Goal: Task Accomplishment & Management: Use online tool/utility

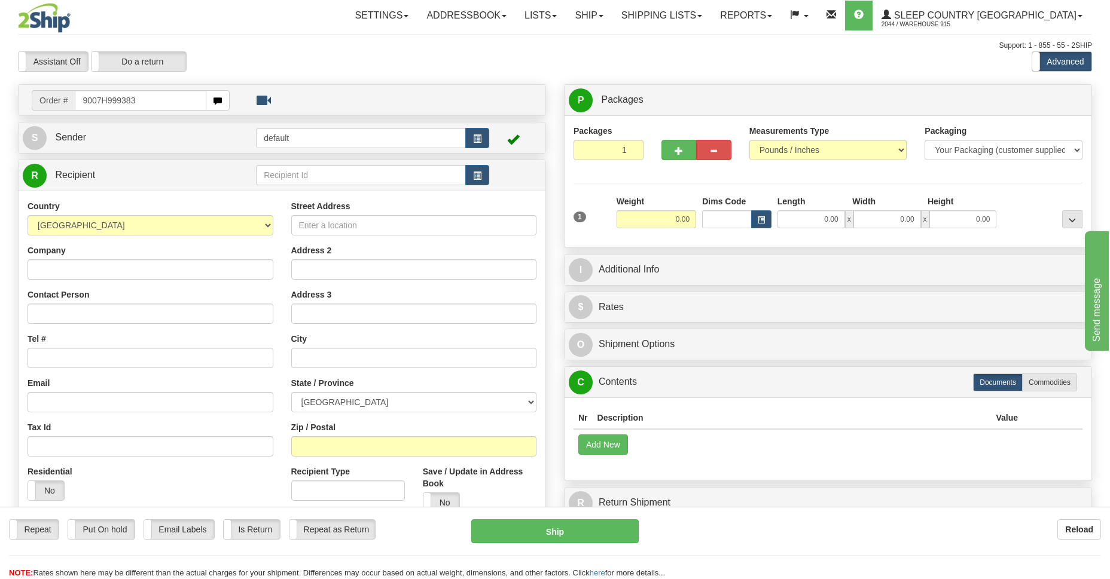
type input "9007H999383"
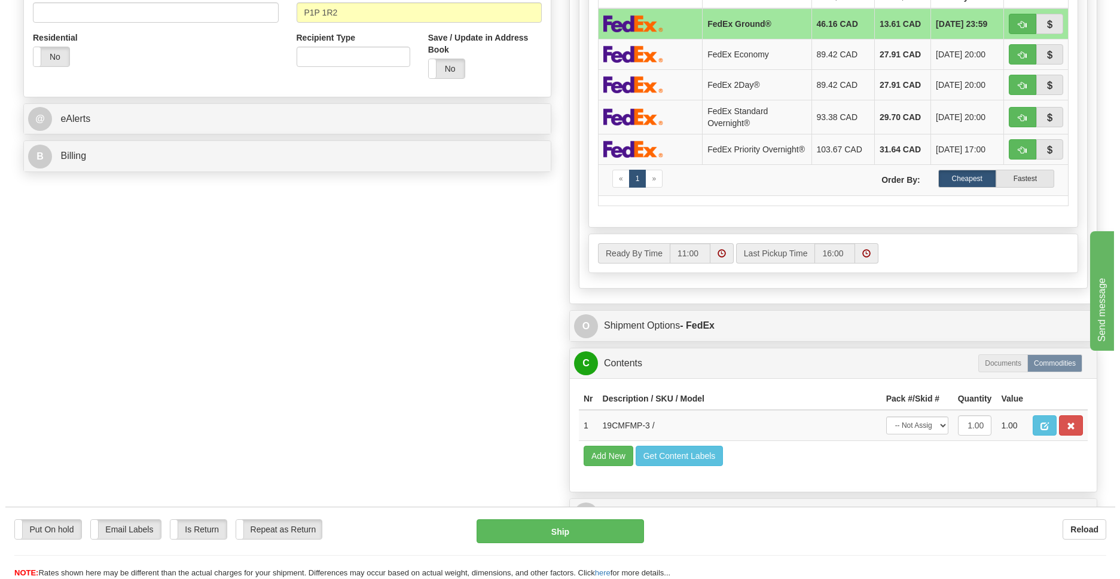
scroll to position [173, 0]
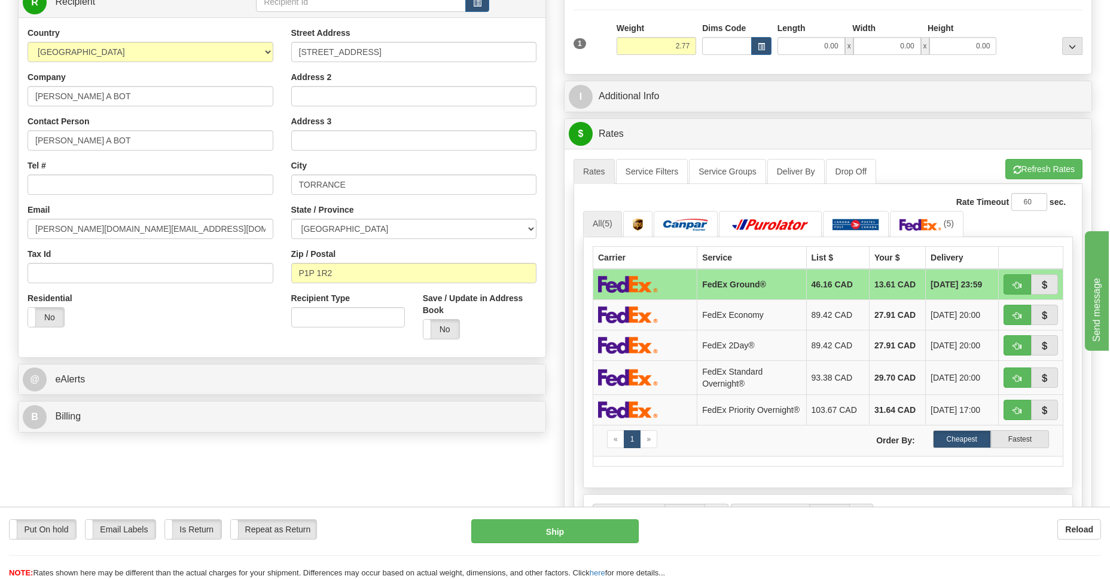
click at [682, 280] on td at bounding box center [645, 284] width 104 height 31
click at [571, 530] on button "Ship" at bounding box center [554, 532] width 167 height 24
type input "92"
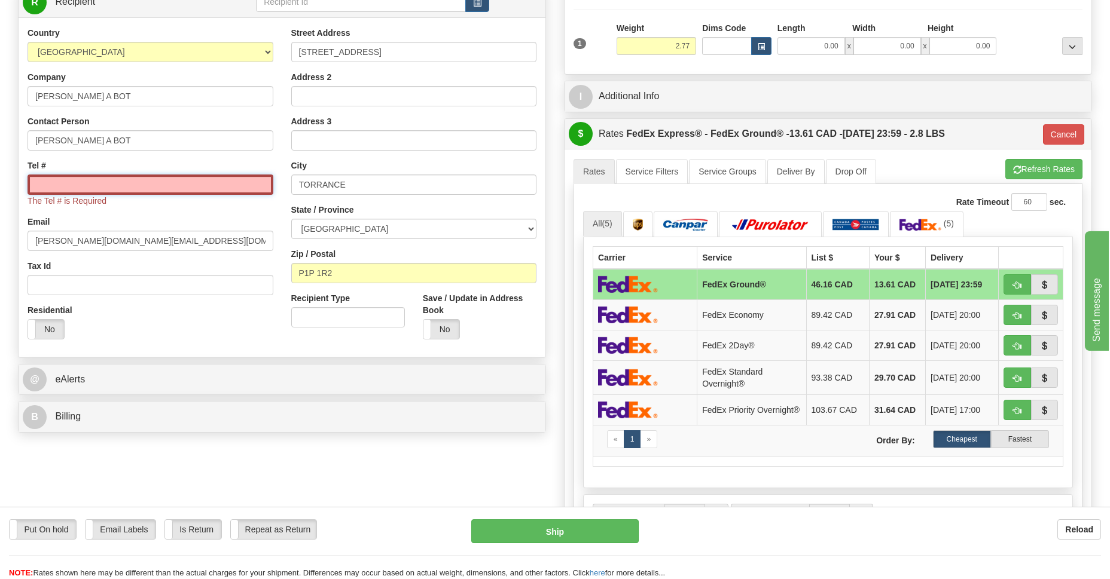
click at [98, 181] on input "Tel #" at bounding box center [151, 185] width 246 height 20
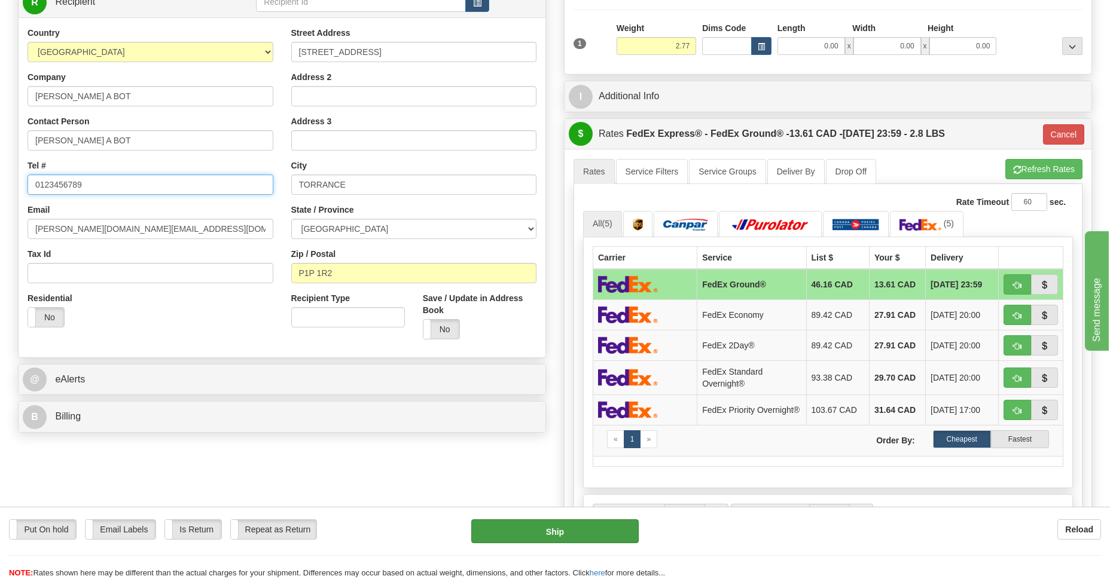
type input "0123456789"
click at [521, 529] on button "Ship" at bounding box center [554, 532] width 167 height 24
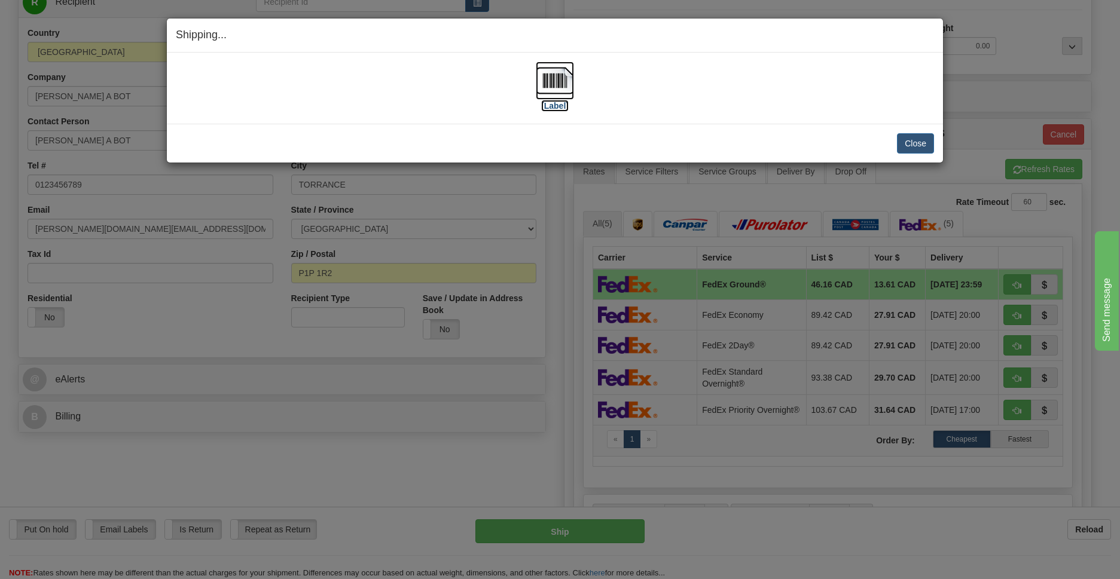
click at [563, 84] on img at bounding box center [555, 81] width 38 height 38
click at [910, 144] on button "Close" at bounding box center [915, 143] width 37 height 20
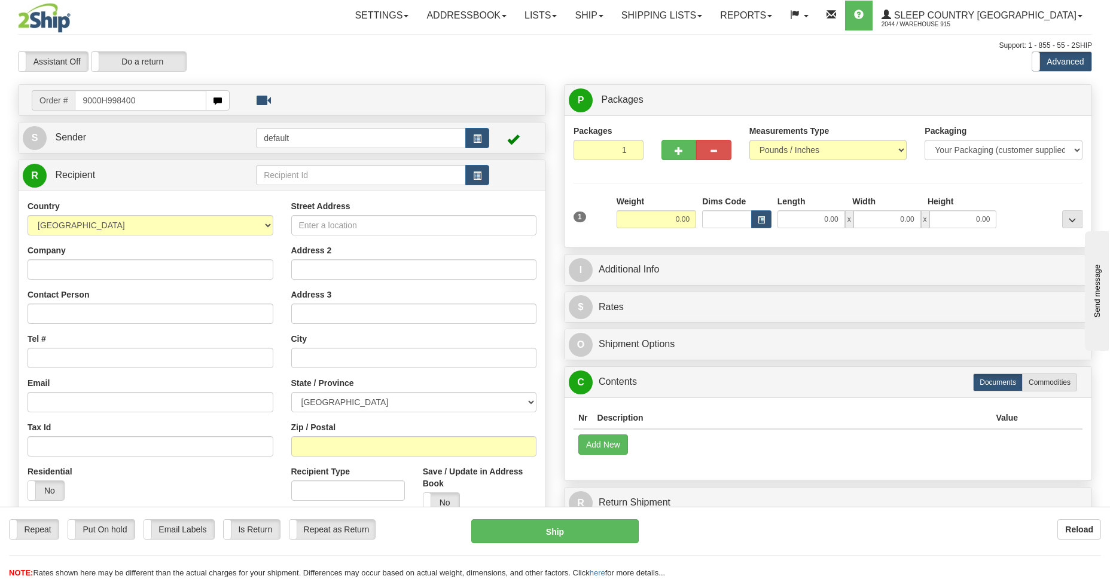
type input "9000H998400"
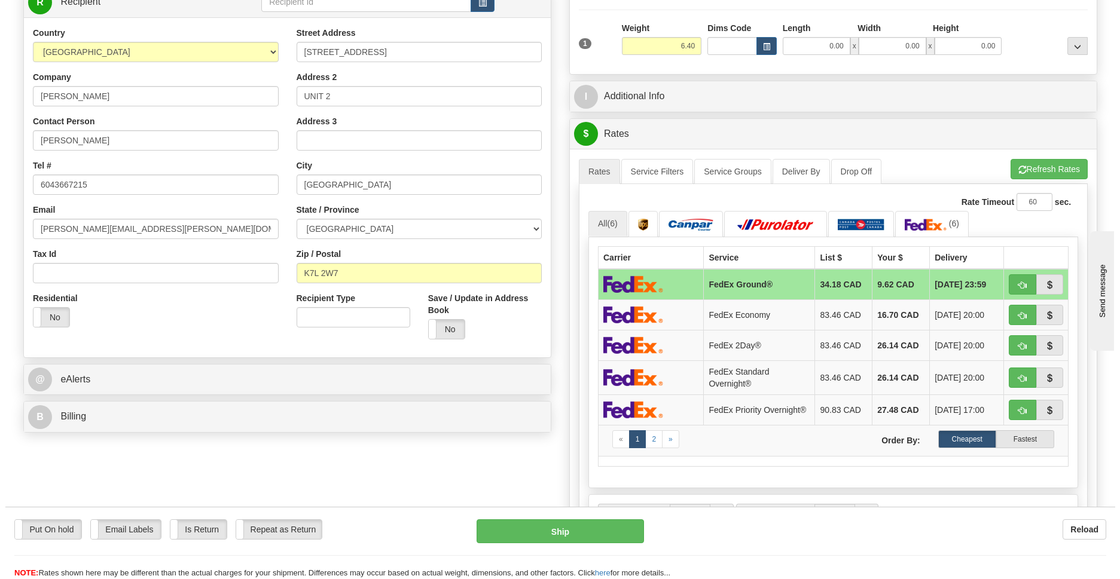
scroll to position [261, 0]
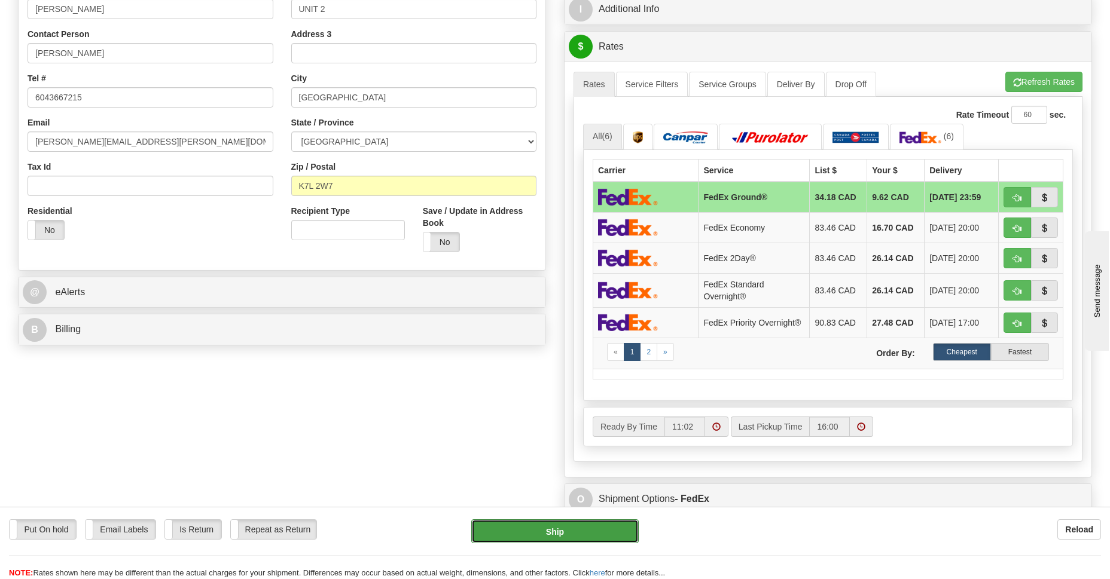
click at [524, 532] on button "Ship" at bounding box center [554, 532] width 167 height 24
type input "92"
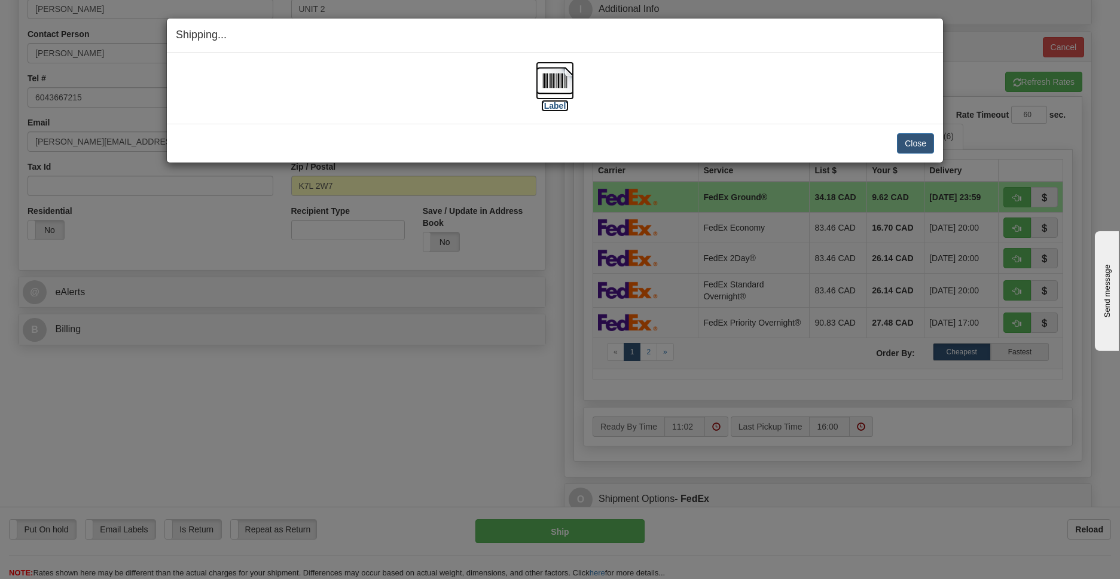
click at [560, 83] on img at bounding box center [555, 81] width 38 height 38
click at [915, 144] on button "Close" at bounding box center [915, 143] width 37 height 20
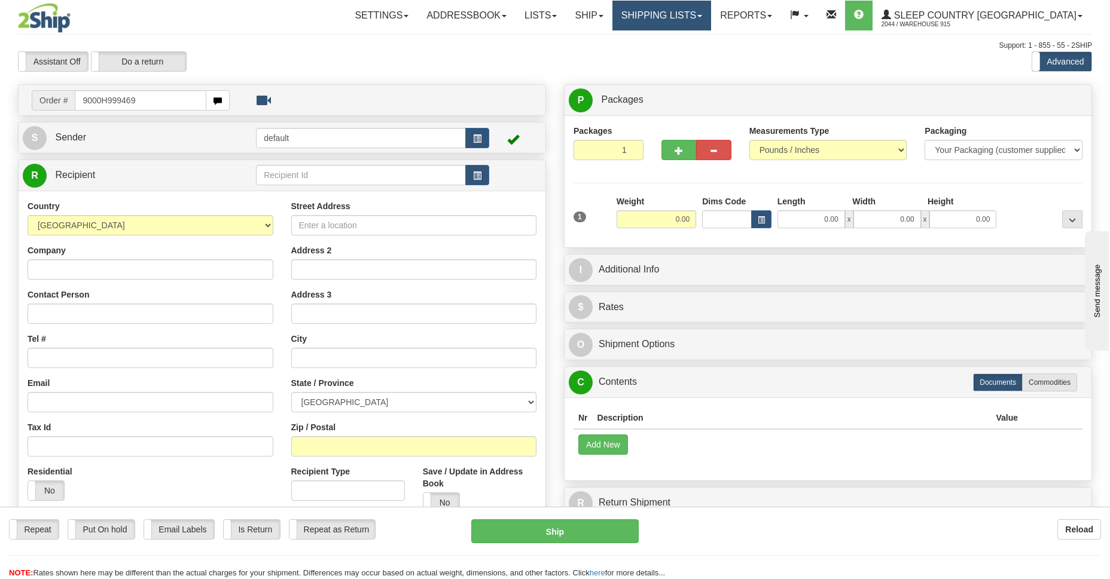
type input "9000H999469"
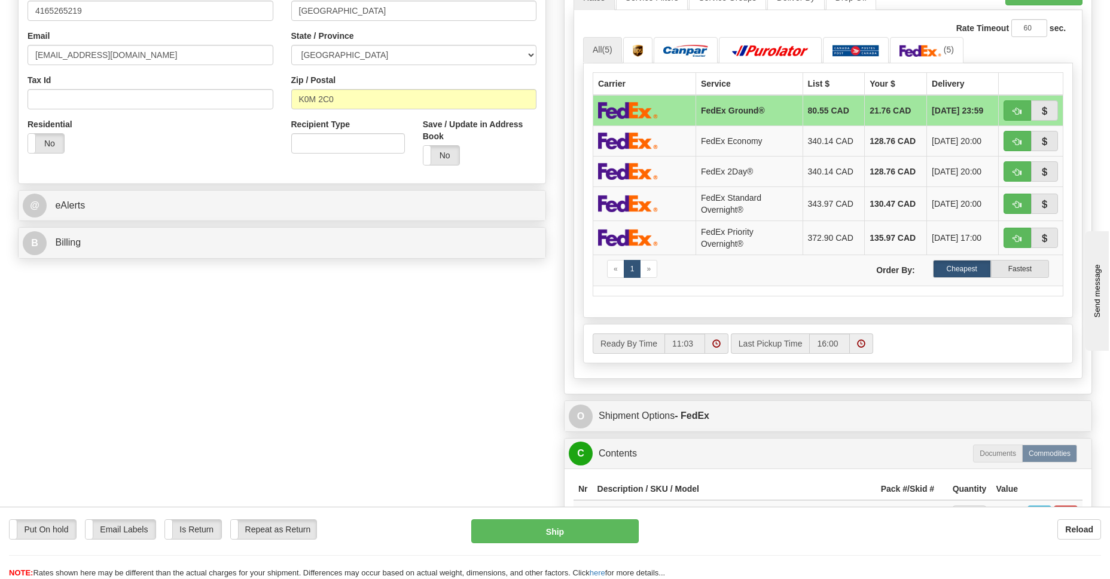
scroll to position [434, 0]
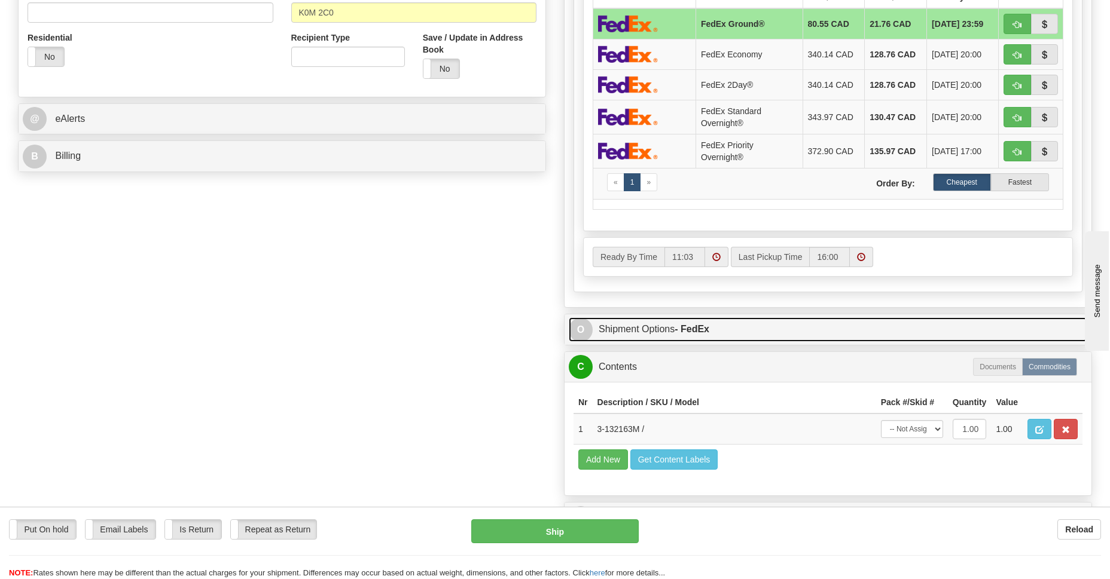
click at [623, 327] on link "O Shipment Options - FedEx" at bounding box center [828, 330] width 518 height 25
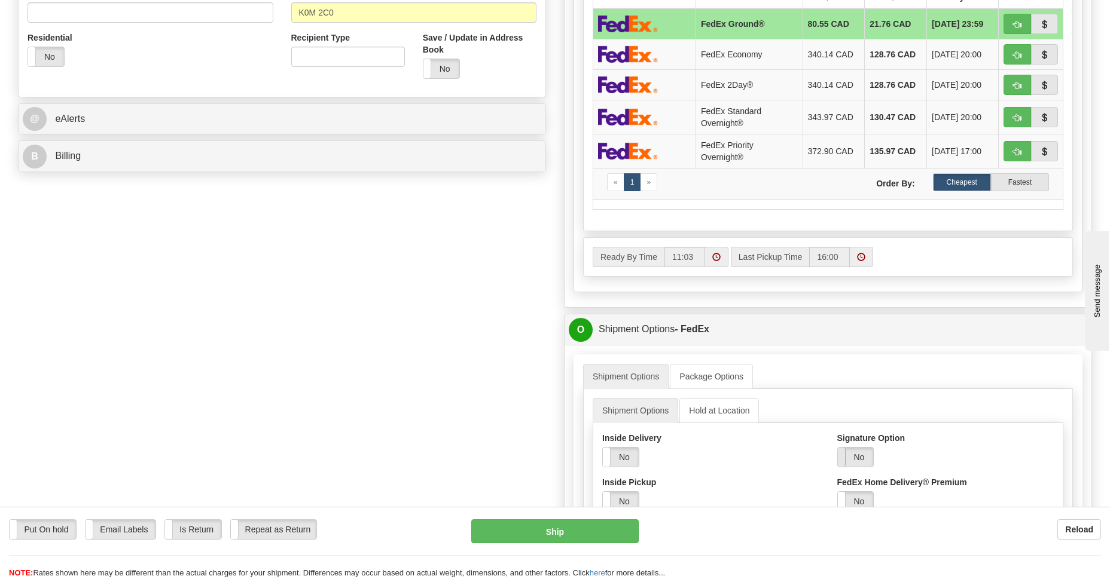
click at [841, 454] on span at bounding box center [838, 457] width 16 height 19
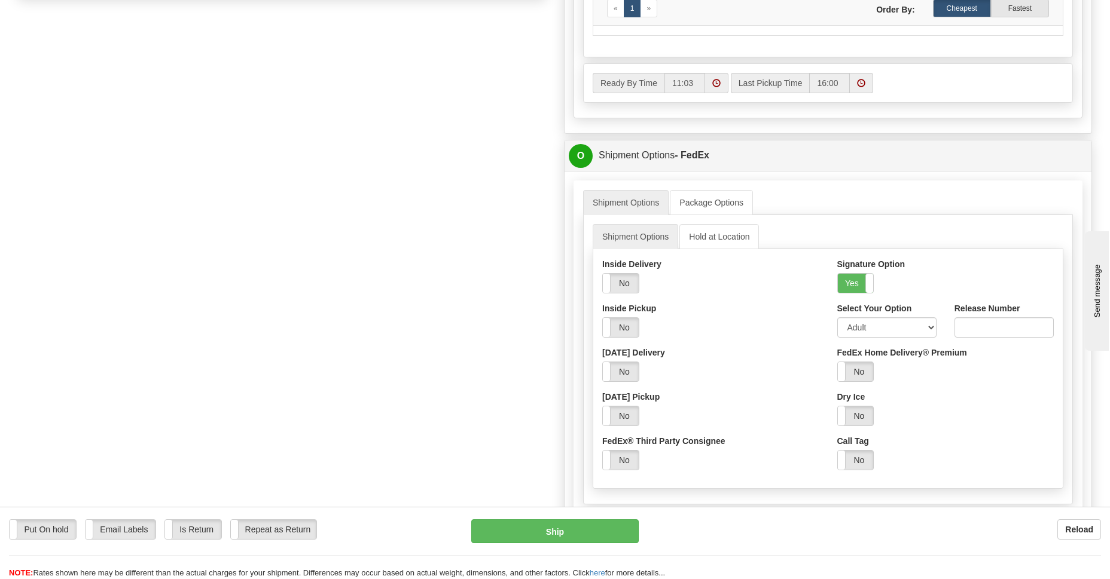
scroll to position [695, 0]
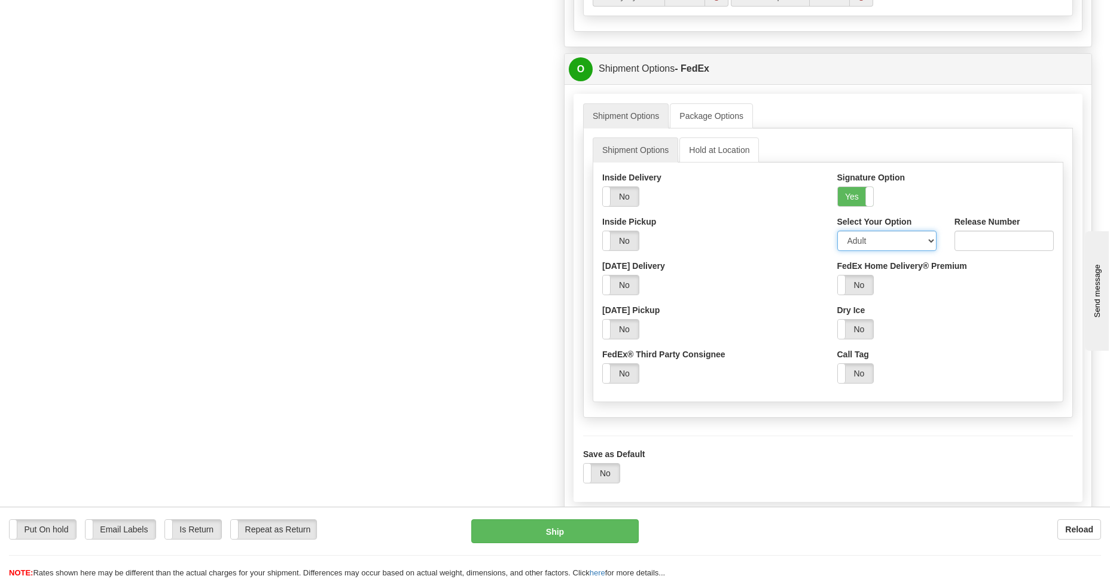
click at [929, 242] on select "Adult Direct Indirect No Signature Required Service Default" at bounding box center [886, 241] width 99 height 20
select select "2"
click at [837, 231] on select "Adult Direct Indirect No Signature Required Service Default" at bounding box center [886, 241] width 99 height 20
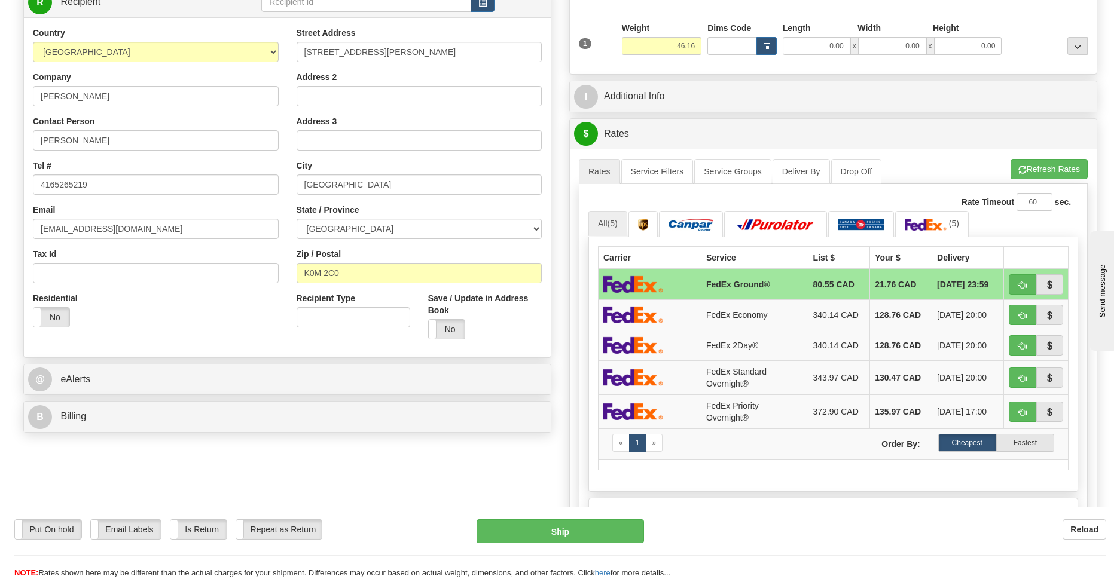
scroll to position [87, 0]
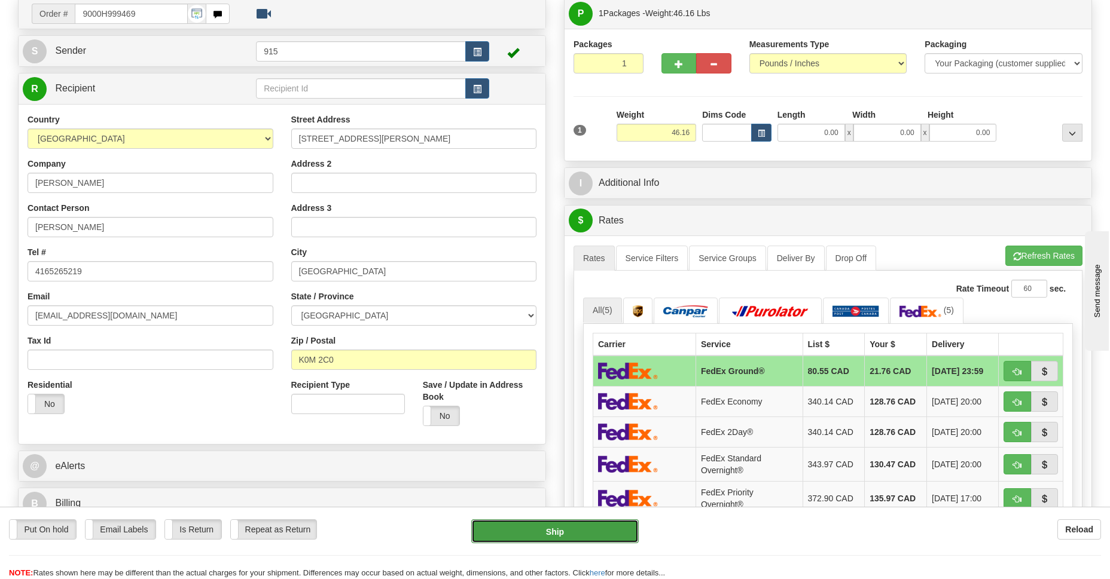
click at [544, 533] on button "Ship" at bounding box center [554, 532] width 167 height 24
type input "92"
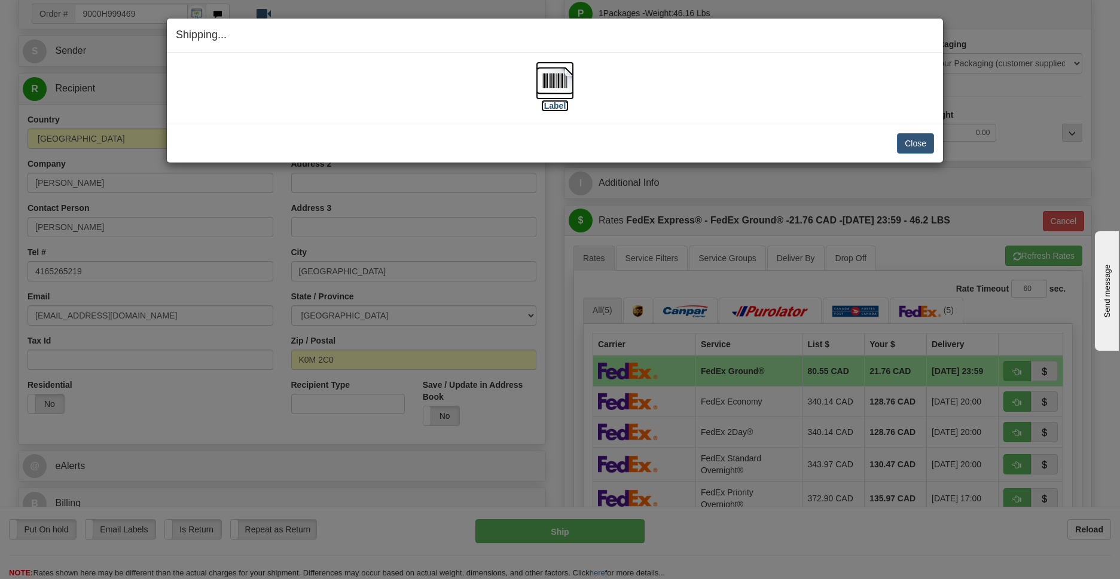
click at [547, 80] on img at bounding box center [555, 81] width 38 height 38
click at [910, 142] on button "Close" at bounding box center [915, 143] width 37 height 20
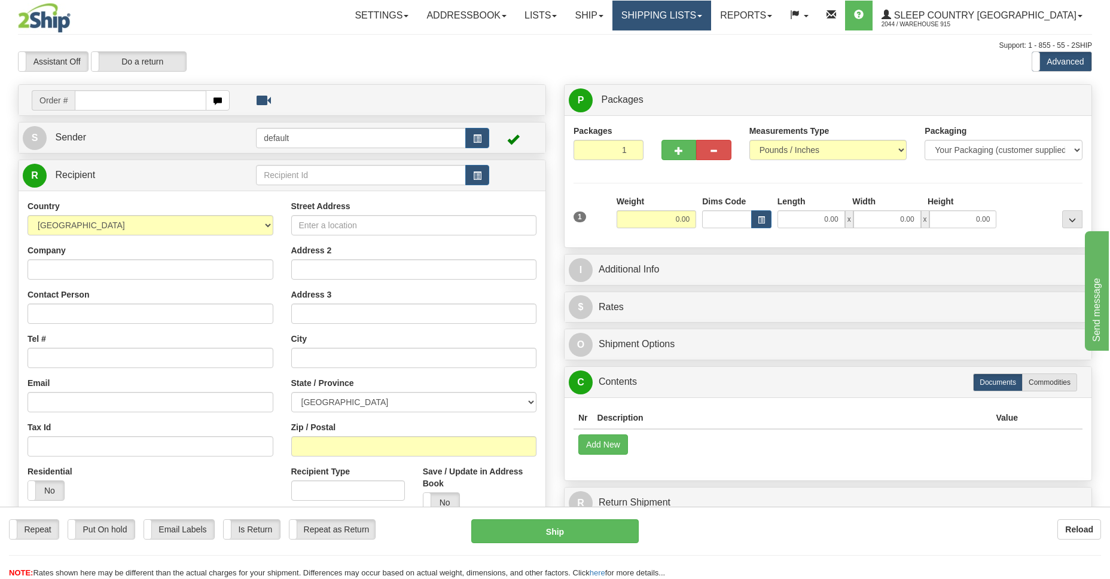
click at [711, 16] on link "Shipping lists" at bounding box center [661, 16] width 99 height 30
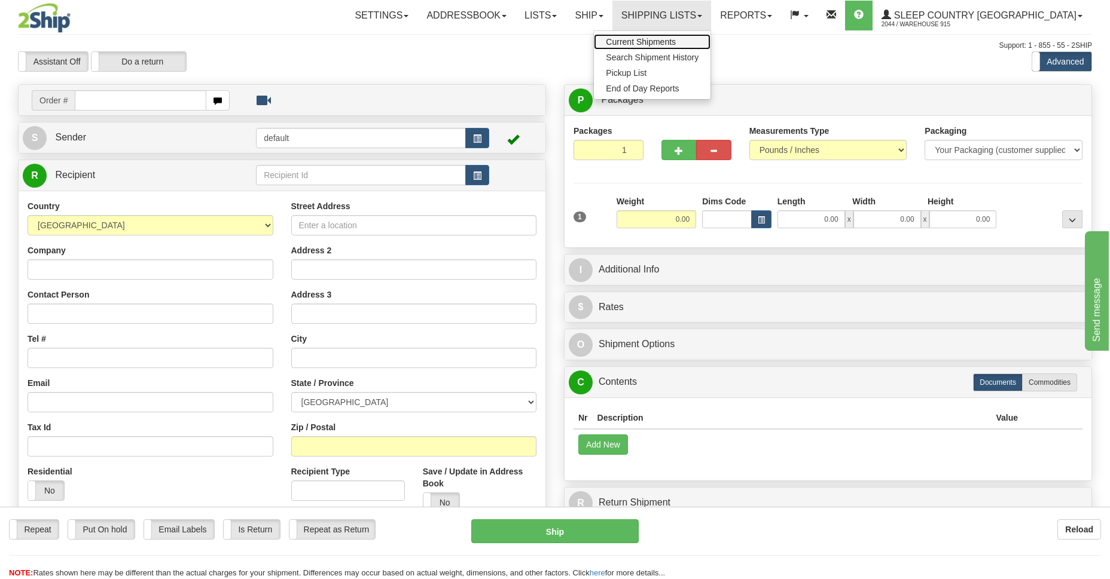
click at [676, 43] on span "Current Shipments" at bounding box center [641, 42] width 70 height 10
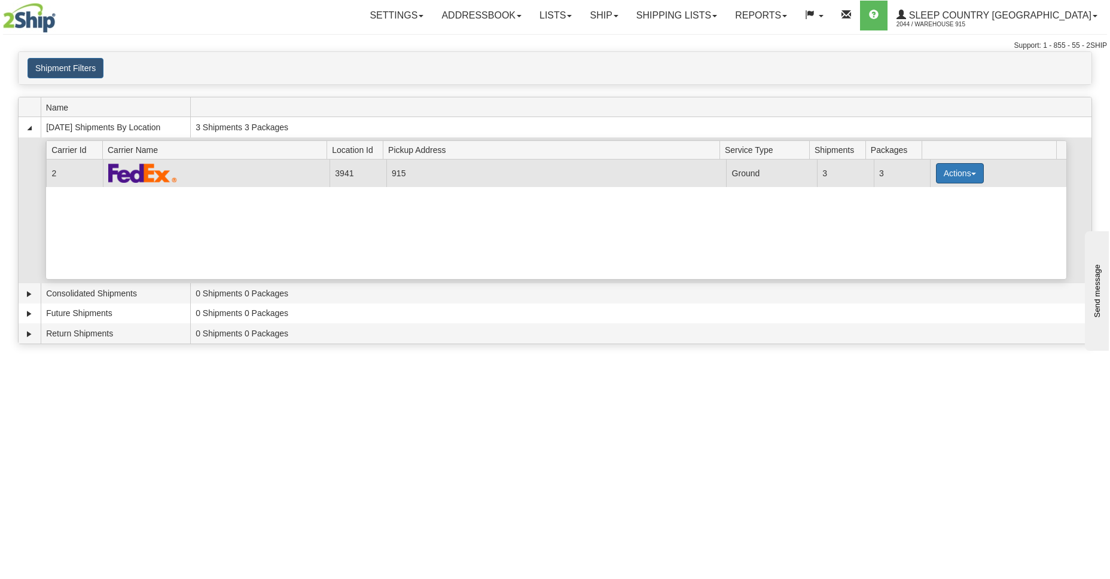
click at [962, 178] on button "Actions" at bounding box center [960, 173] width 48 height 20
click at [907, 197] on span "Details" at bounding box center [915, 195] width 32 height 8
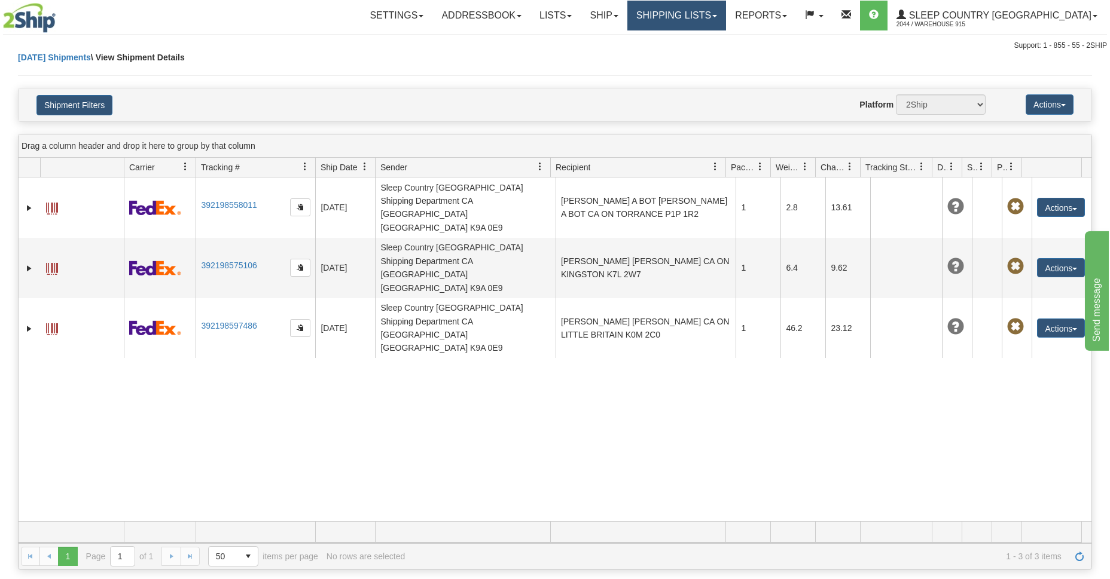
drag, startPoint x: 0, startPoint y: -42, endPoint x: 716, endPoint y: 14, distance: 718.1
click at [716, 14] on link "Shipping lists" at bounding box center [676, 16] width 99 height 30
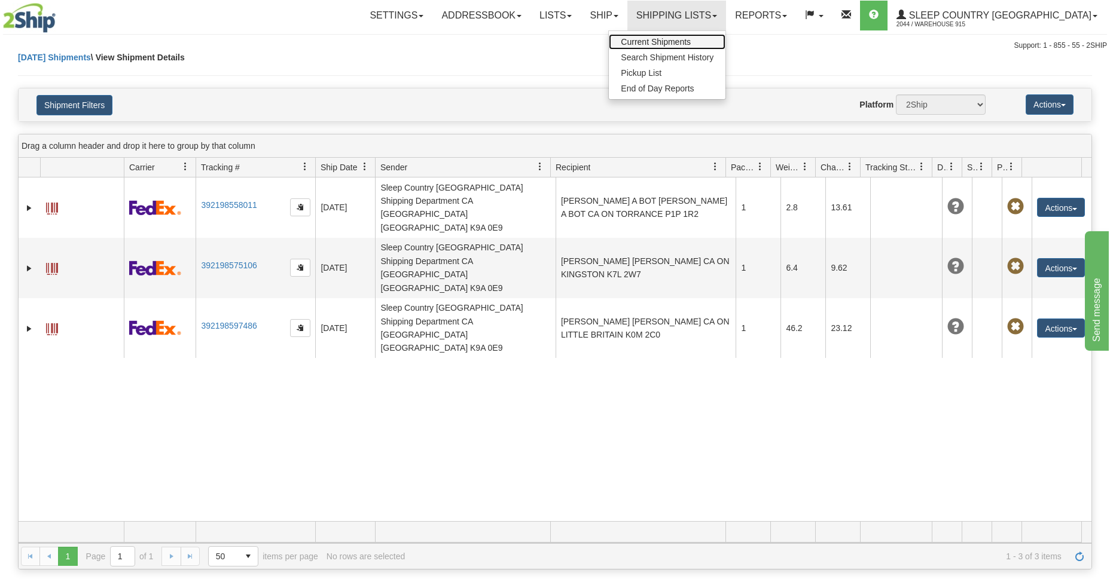
click at [691, 41] on span "Current Shipments" at bounding box center [656, 42] width 70 height 10
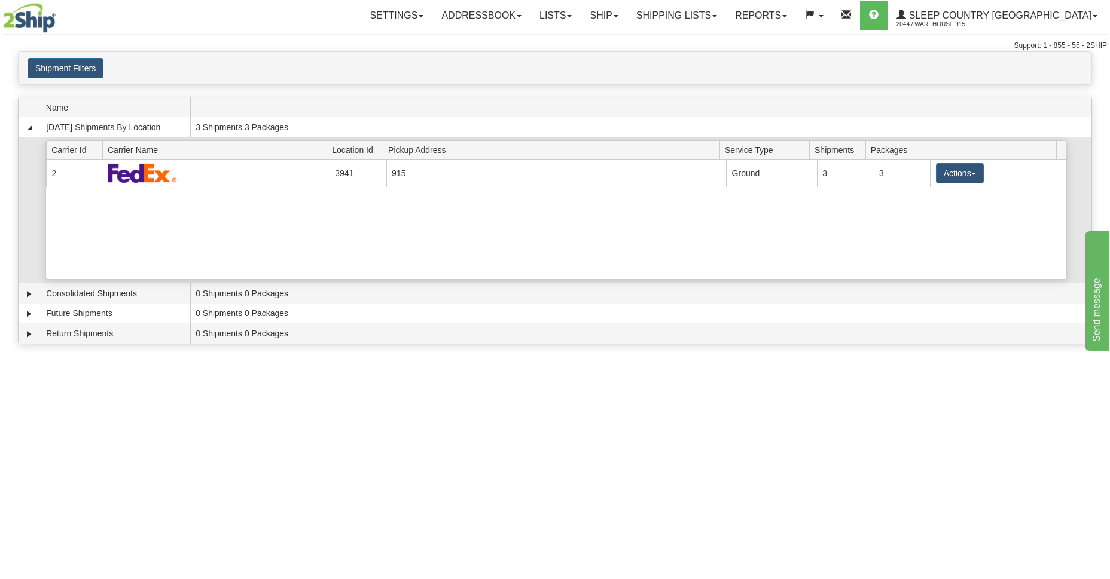
drag, startPoint x: 283, startPoint y: 242, endPoint x: 321, endPoint y: 234, distance: 39.1
click at [283, 242] on div "Current 2 3941 915 19373 Ground 3 3 Actions Details Close Pickup Zip Print" at bounding box center [556, 220] width 1020 height 120
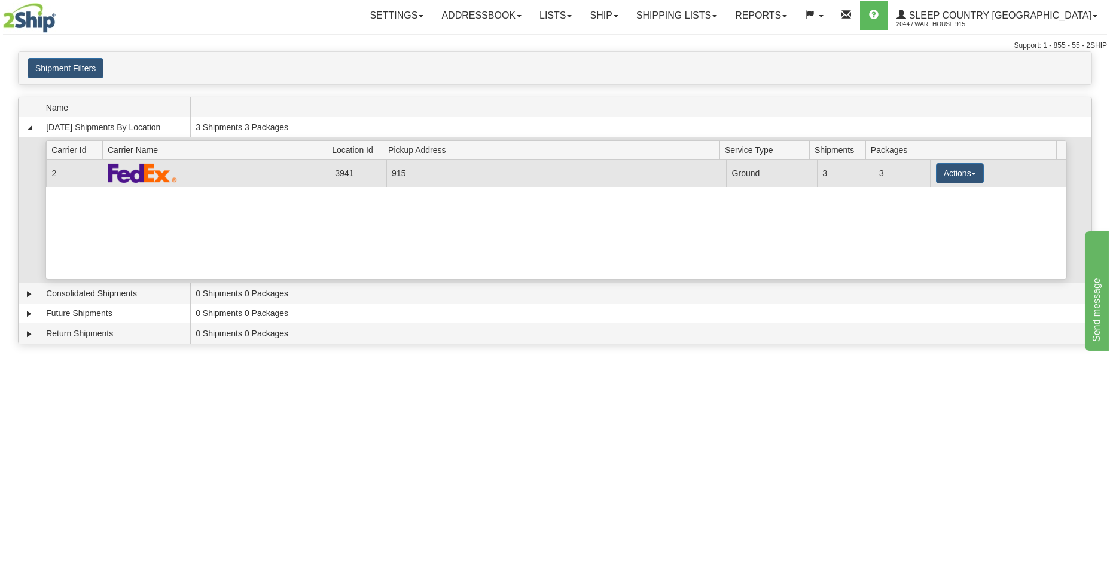
click at [978, 176] on td "Actions Details Close Pickup Zip Print" at bounding box center [998, 173] width 136 height 27
click at [974, 178] on button "Actions" at bounding box center [960, 173] width 48 height 20
click at [922, 215] on span "Close" at bounding box center [913, 211] width 28 height 8
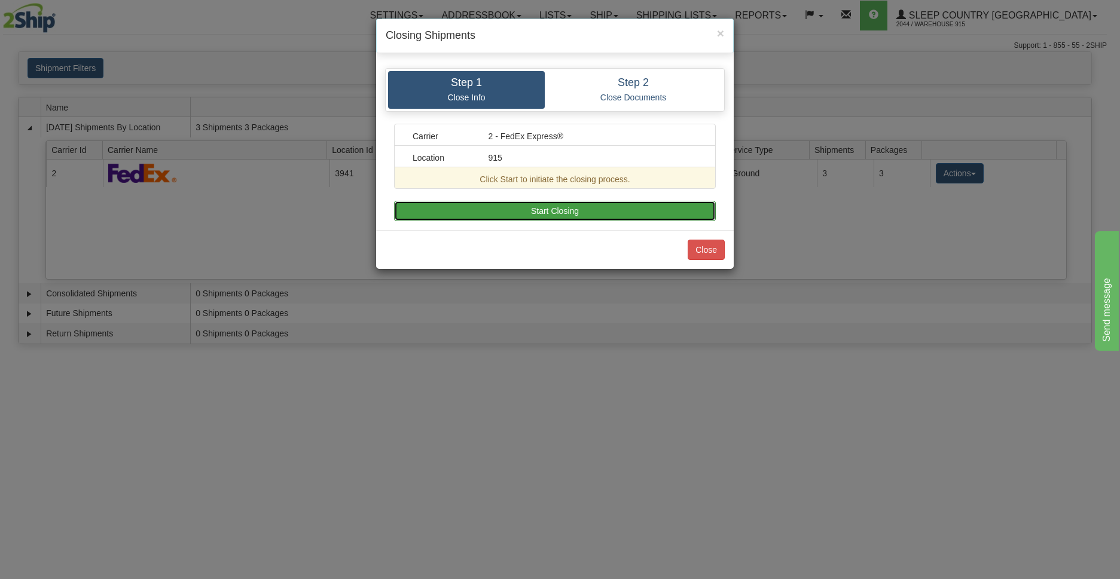
click at [530, 213] on button "Start Closing" at bounding box center [555, 211] width 322 height 20
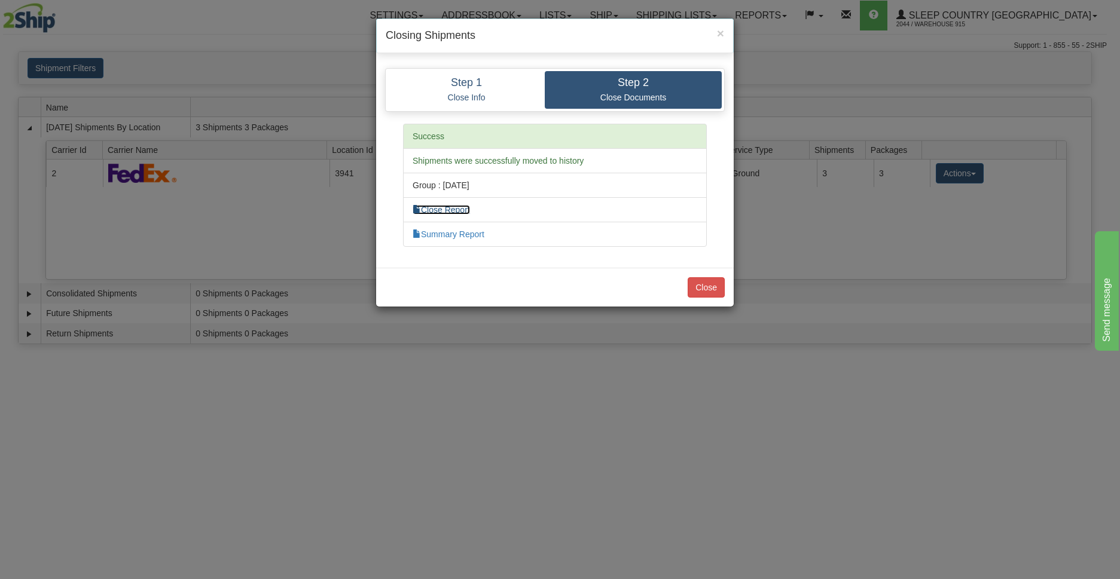
click at [441, 208] on link "Close Report" at bounding box center [441, 210] width 57 height 10
click at [698, 283] on button "Close" at bounding box center [706, 287] width 37 height 20
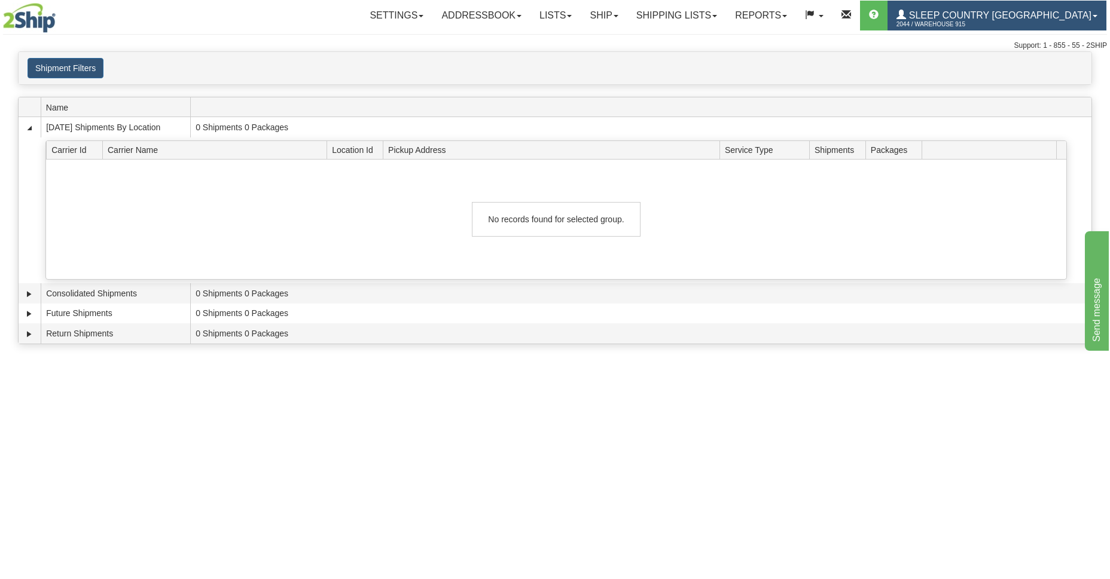
click at [986, 22] on span "2044 / Warehouse 915" at bounding box center [941, 25] width 90 height 12
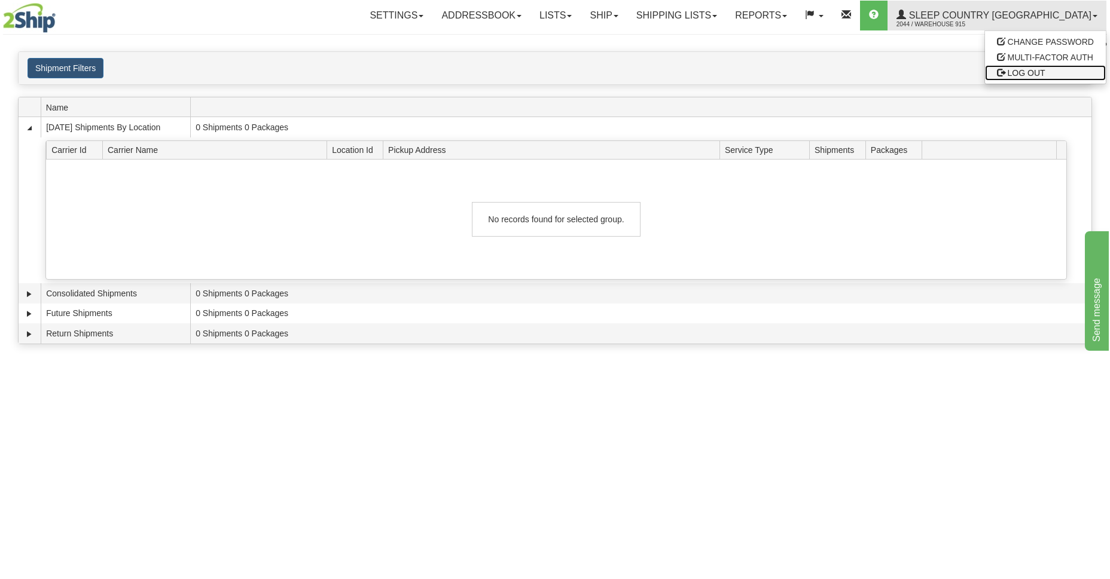
click at [1018, 72] on span "LOG OUT" at bounding box center [1027, 73] width 38 height 10
